Goal: Task Accomplishment & Management: Use online tool/utility

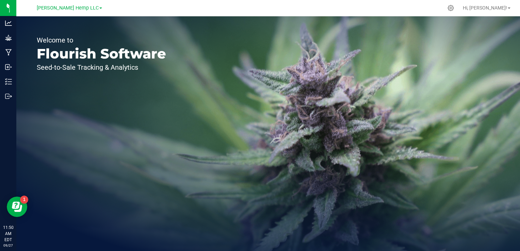
click at [88, 9] on link "[PERSON_NAME] Hemp LLC" at bounding box center [69, 7] width 65 height 6
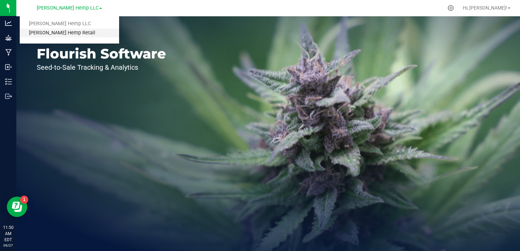
click at [67, 33] on link "[PERSON_NAME] Hemp Retail" at bounding box center [69, 33] width 99 height 9
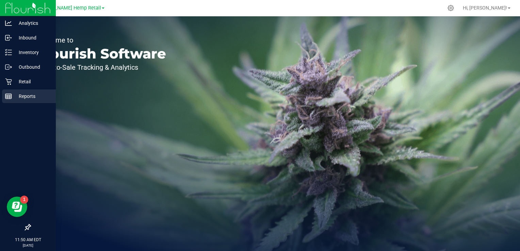
click at [29, 95] on p "Reports" at bounding box center [32, 96] width 41 height 8
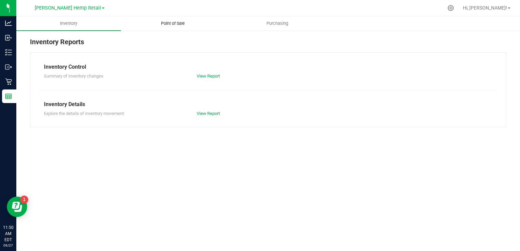
click at [171, 24] on span "Point of Sale" at bounding box center [173, 23] width 42 height 6
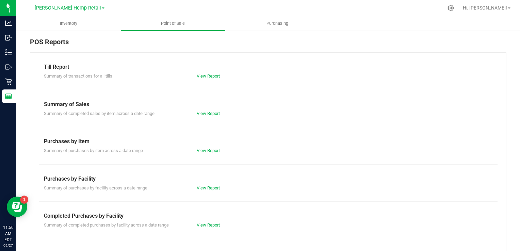
click at [207, 77] on link "View Report" at bounding box center [208, 75] width 23 height 5
